Goal: Task Accomplishment & Management: Manage account settings

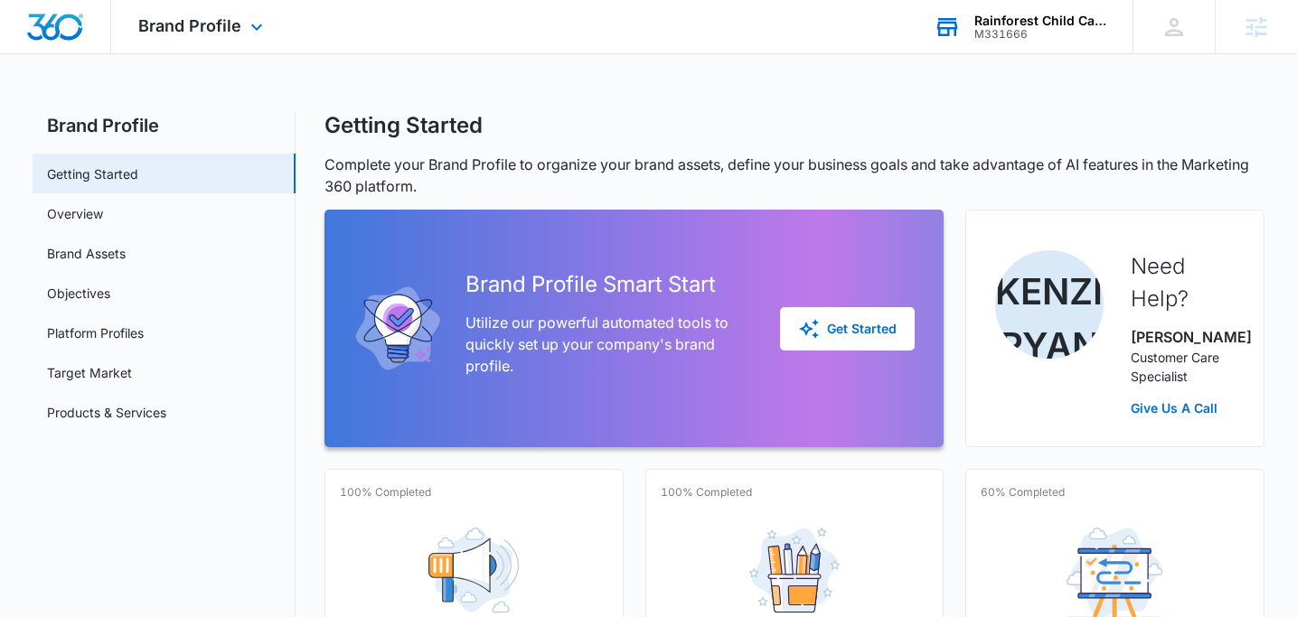
click at [997, 40] on div "Rainforest Child Care Center M331666 Your Accounts View All" at bounding box center [1019, 26] width 226 height 53
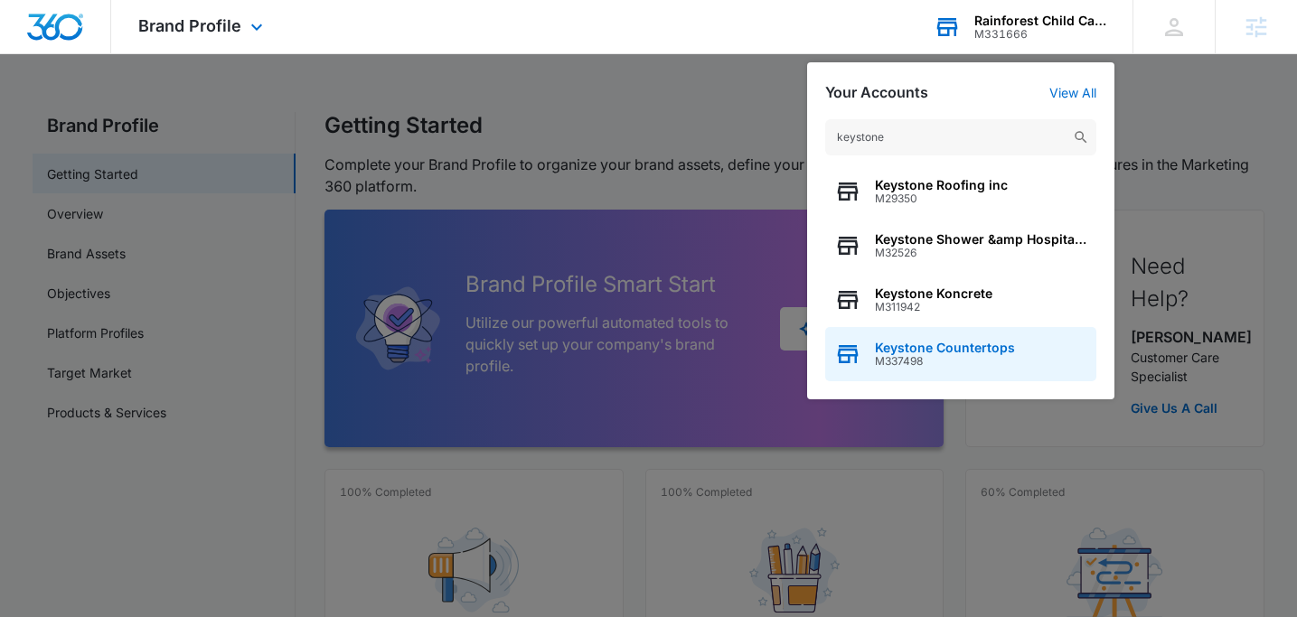
type input "keystone"
click at [952, 342] on span "Keystone Countertops" at bounding box center [945, 348] width 140 height 14
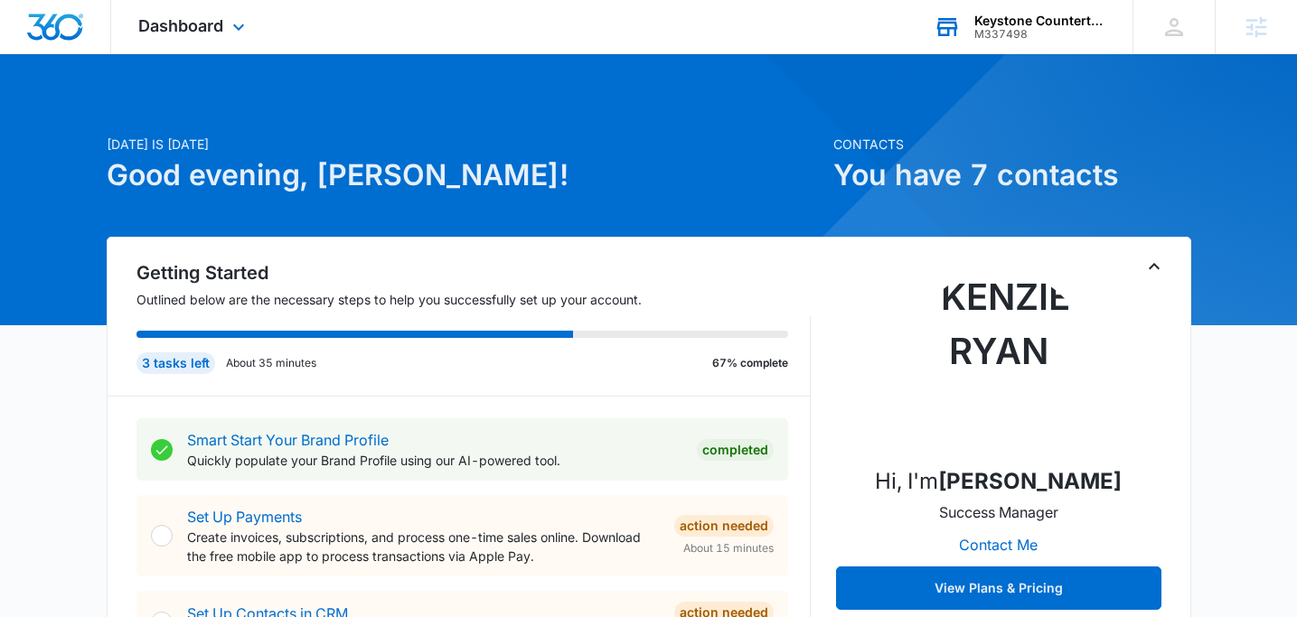
click at [188, 46] on div "Dashboard Apps Reputation Websites Forms CRM Email Social Payments POS Content …" at bounding box center [193, 26] width 165 height 53
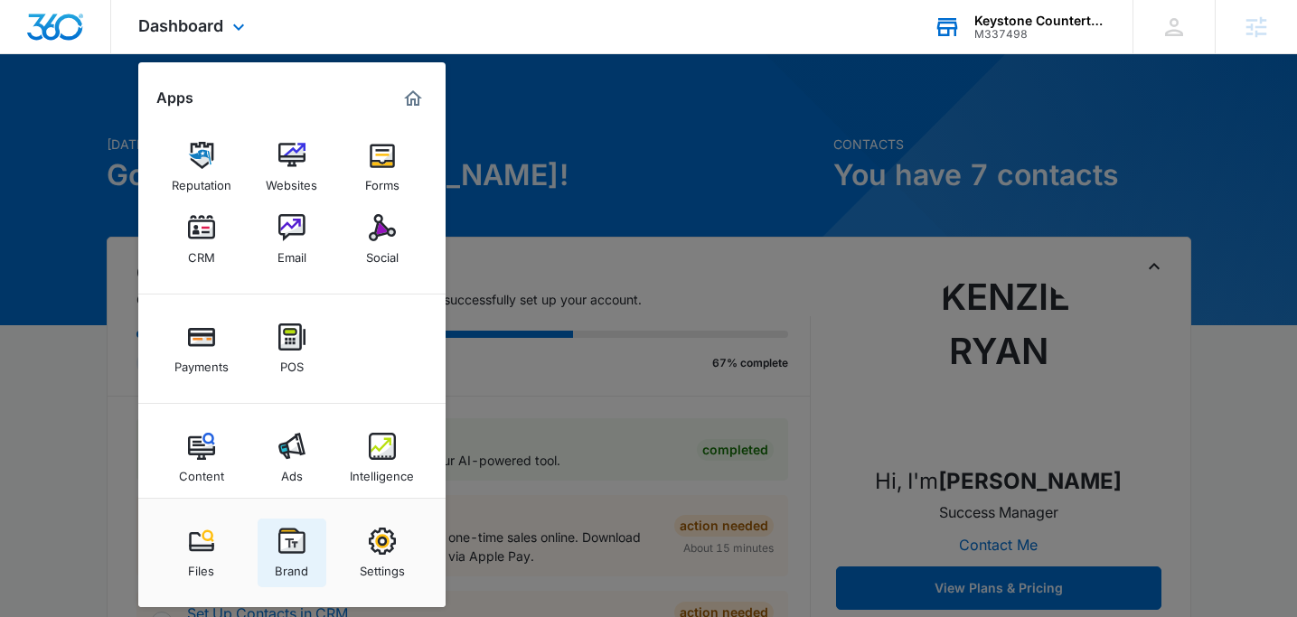
click at [305, 526] on link "Brand" at bounding box center [292, 553] width 69 height 69
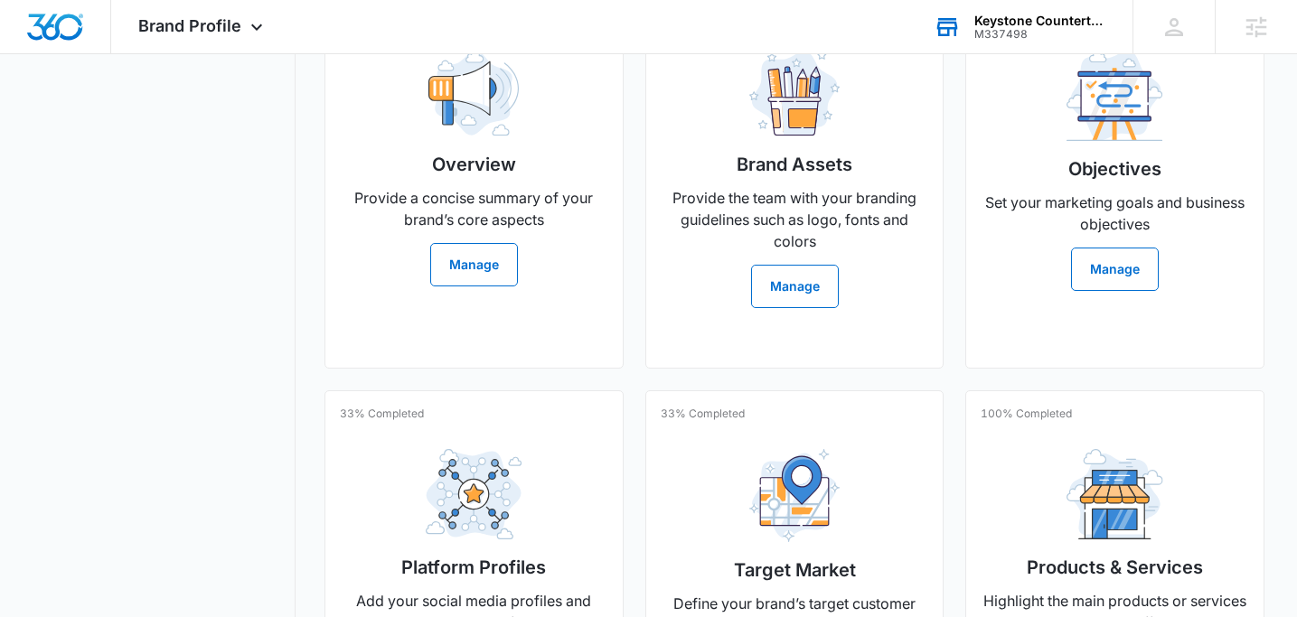
scroll to position [649, 0]
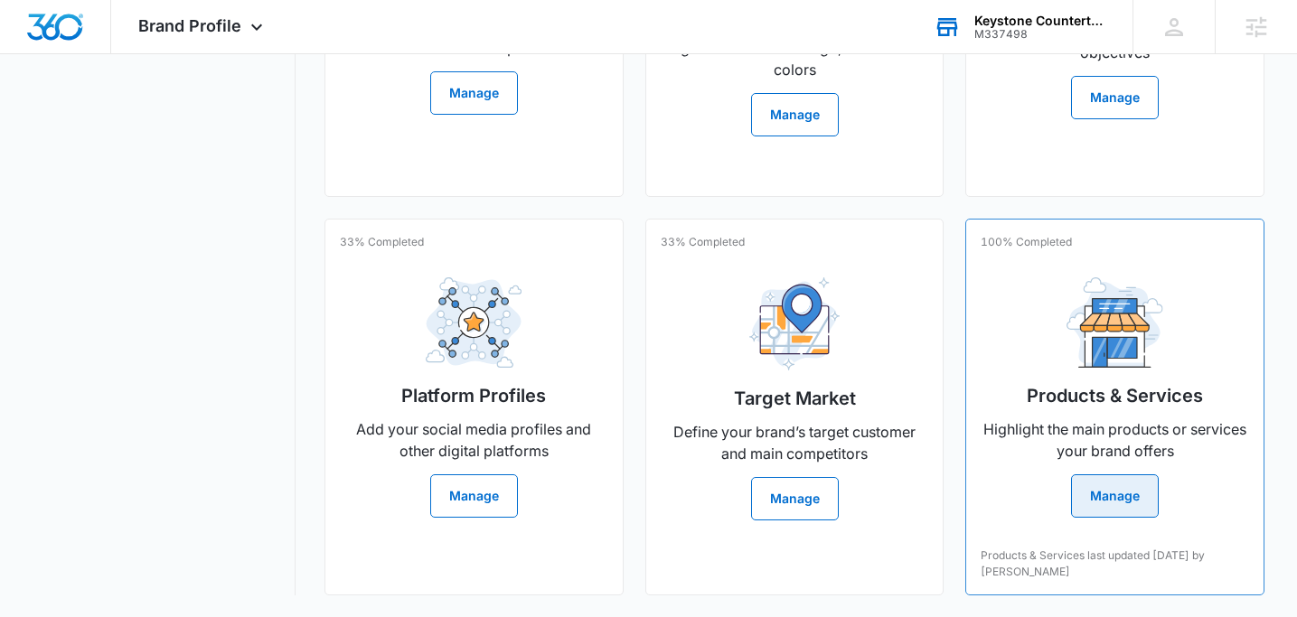
click at [1111, 412] on div "Products & Services Highlight the main products or services your brand offers M…" at bounding box center [1114, 390] width 268 height 255
